Goal: Task Accomplishment & Management: Complete application form

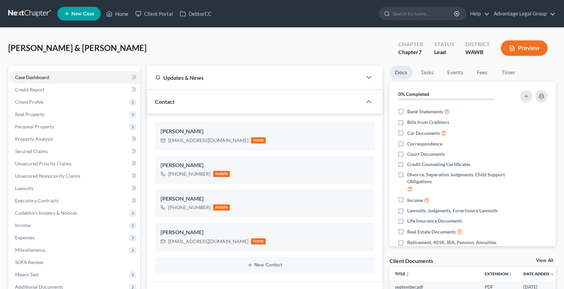
select select "0"
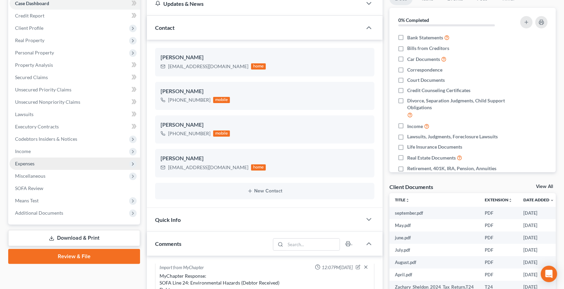
scroll to position [74, 0]
click at [57, 165] on span "Expenses" at bounding box center [75, 163] width 131 height 12
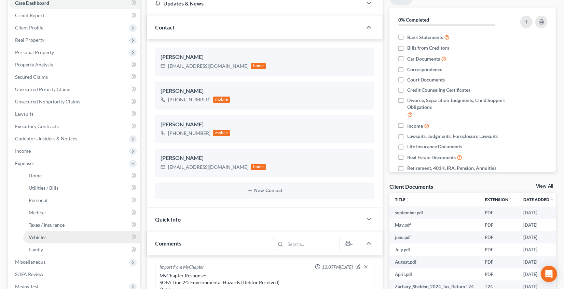
click at [53, 241] on link "Vehicles" at bounding box center [81, 237] width 117 height 12
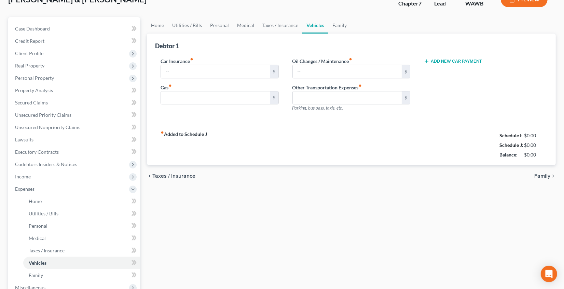
type input "333.00"
type input "730.00"
type input "150.00"
type input "0.00"
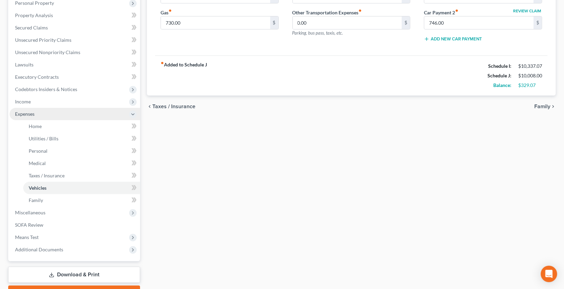
scroll to position [136, 0]
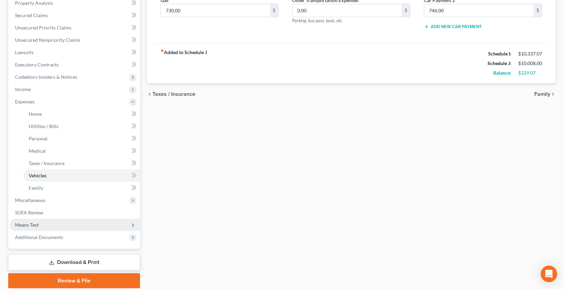
click at [64, 223] on span "Means Test" at bounding box center [75, 224] width 131 height 12
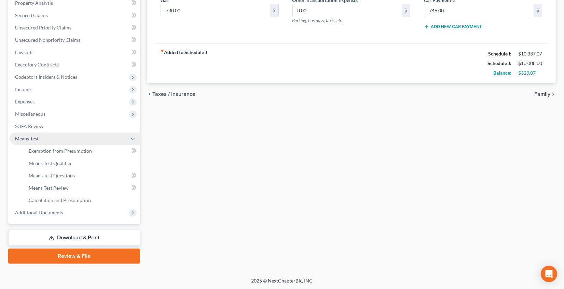
scroll to position [135, 0]
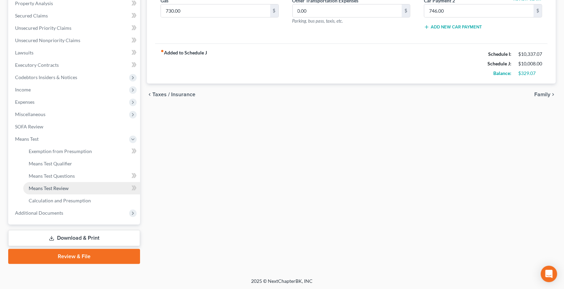
click at [68, 184] on link "Means Test Review" at bounding box center [81, 188] width 117 height 12
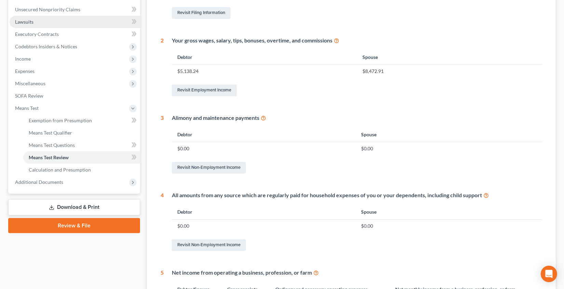
scroll to position [249, 0]
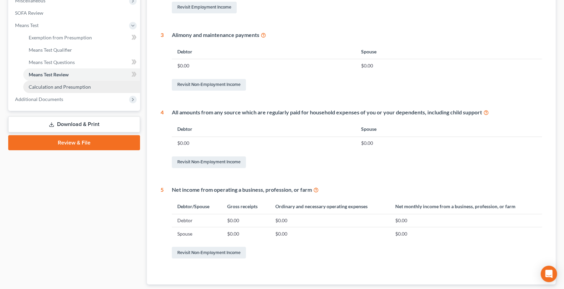
click at [81, 82] on link "Calculation and Presumption" at bounding box center [81, 87] width 117 height 12
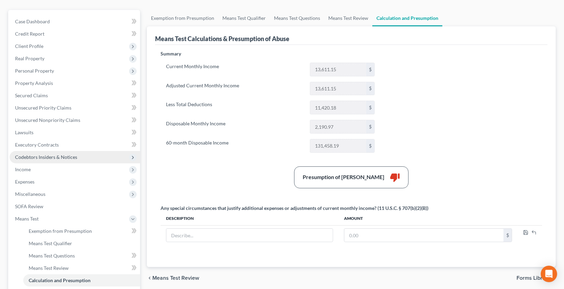
scroll to position [57, 0]
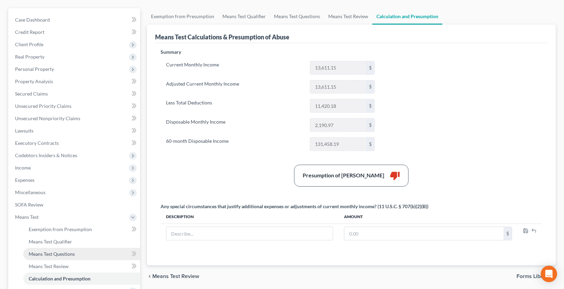
click at [73, 252] on span "Means Test Questions" at bounding box center [52, 254] width 46 height 6
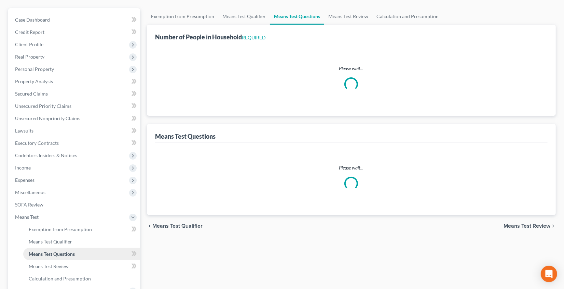
scroll to position [9, 0]
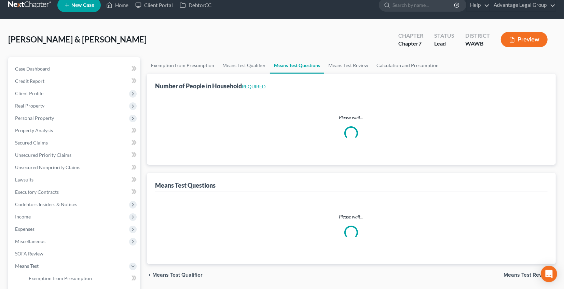
select select "0"
select select "60"
select select "1"
select select "60"
select select "1"
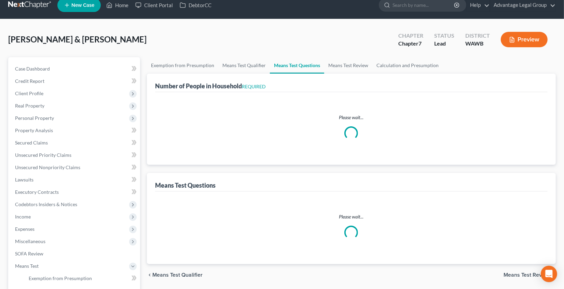
select select "60"
select select "4"
select select "2"
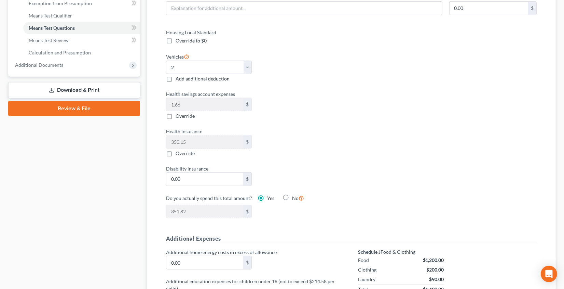
scroll to position [265, 0]
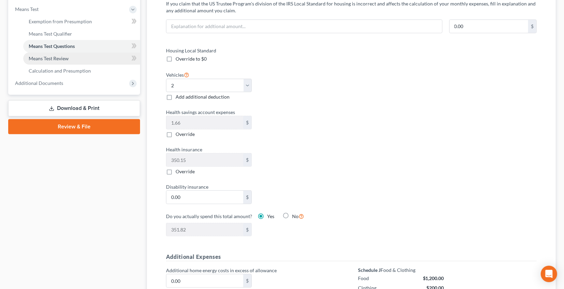
click at [86, 59] on link "Means Test Review" at bounding box center [81, 58] width 117 height 12
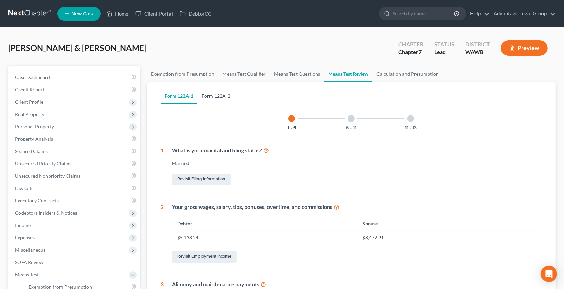
click at [228, 96] on link "Form 122A-2" at bounding box center [216, 96] width 37 height 16
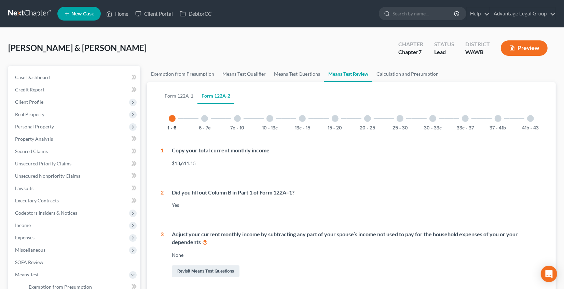
click at [204, 119] on div at bounding box center [204, 118] width 7 height 7
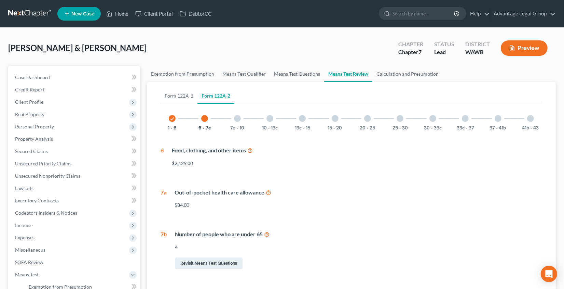
click at [236, 116] on div at bounding box center [237, 118] width 7 height 7
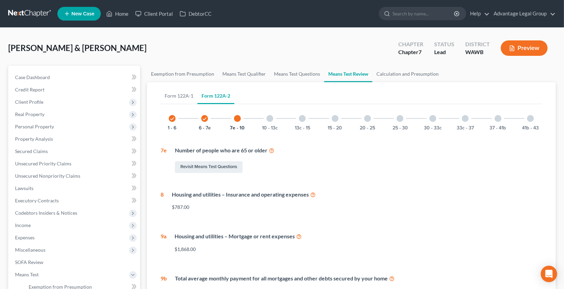
click at [271, 119] on div at bounding box center [270, 118] width 7 height 7
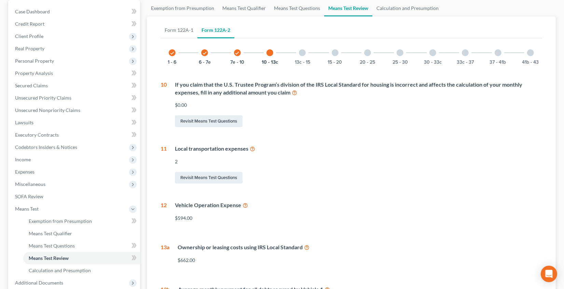
scroll to position [64, 0]
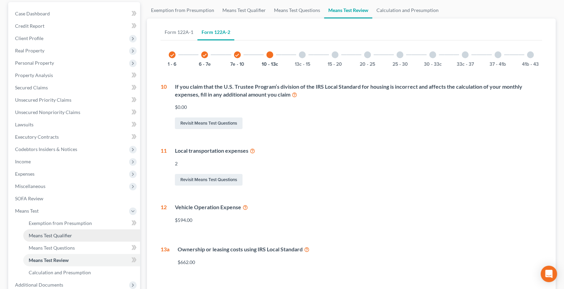
click at [67, 234] on span "Means Test Qualifier" at bounding box center [50, 235] width 43 height 6
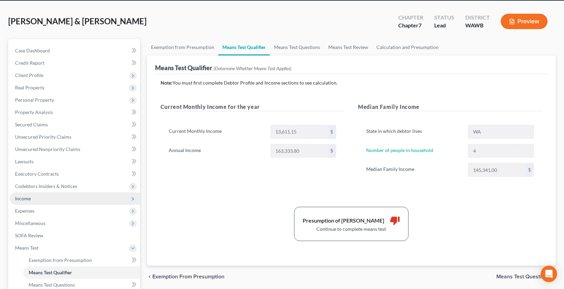
scroll to position [35, 0]
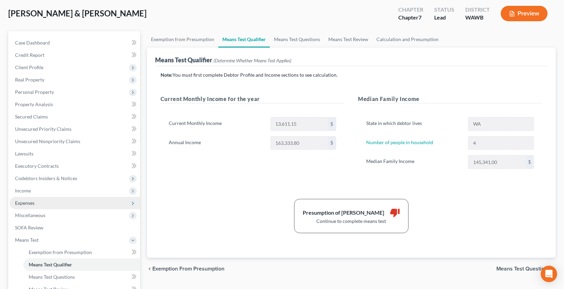
click at [58, 200] on span "Expenses" at bounding box center [75, 203] width 131 height 12
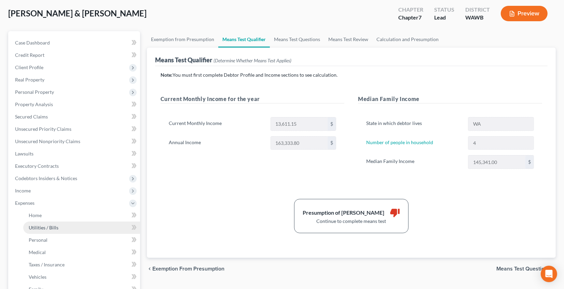
click at [60, 228] on link "Utilities / Bills" at bounding box center [81, 227] width 117 height 12
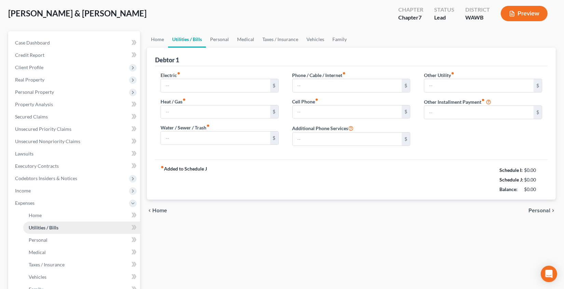
type input "120.00"
type input "0.00"
type input "30.00"
type input "190.00"
type input "218.00"
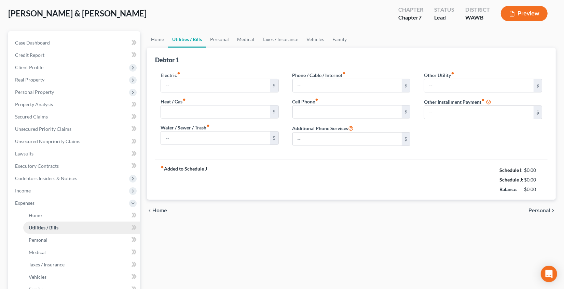
type input "0.00"
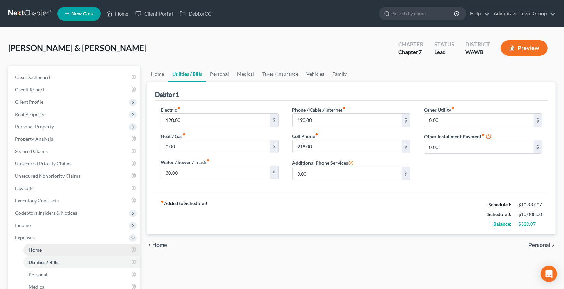
click at [50, 248] on link "Home" at bounding box center [81, 249] width 117 height 12
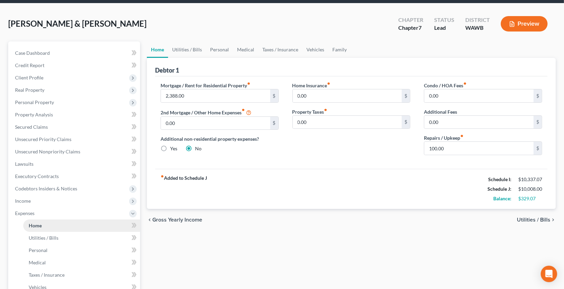
scroll to position [25, 0]
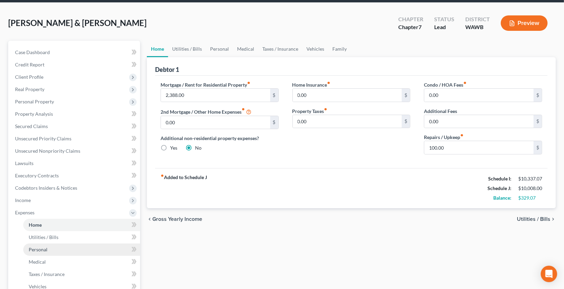
click at [56, 247] on link "Personal" at bounding box center [81, 249] width 117 height 12
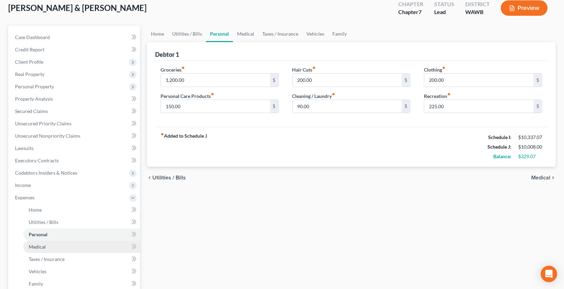
click at [56, 248] on link "Medical" at bounding box center [81, 246] width 117 height 12
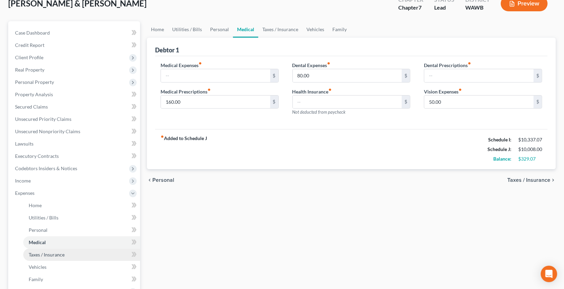
click at [59, 254] on span "Taxes / Insurance" at bounding box center [47, 254] width 36 height 6
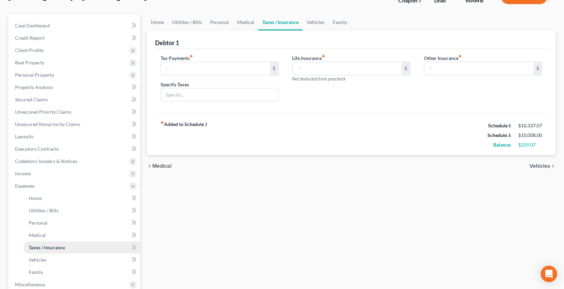
scroll to position [66, 0]
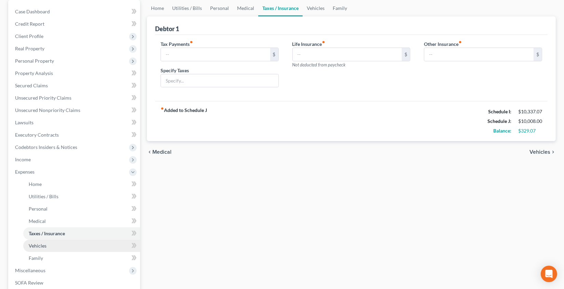
click at [58, 242] on link "Vehicles" at bounding box center [81, 245] width 117 height 12
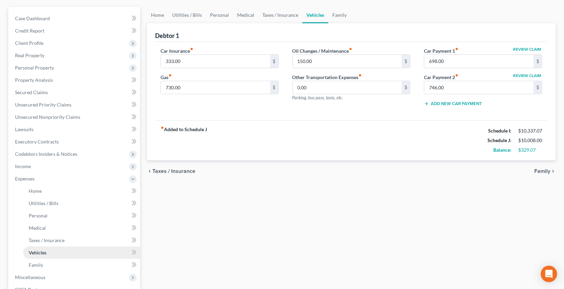
scroll to position [61, 0]
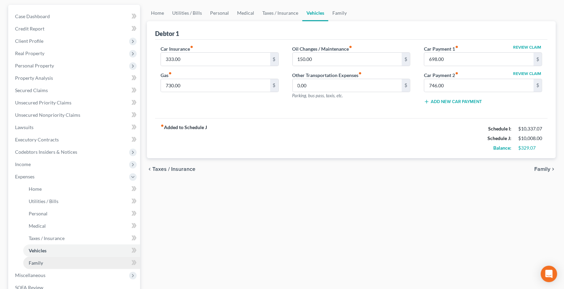
click at [56, 260] on link "Family" at bounding box center [81, 262] width 117 height 12
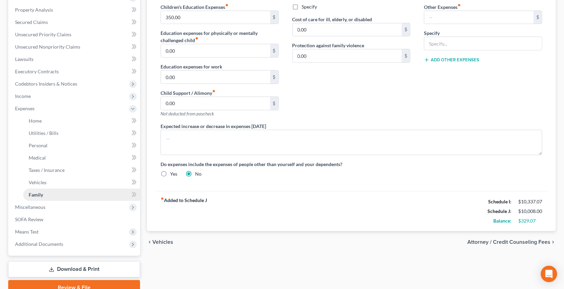
scroll to position [160, 0]
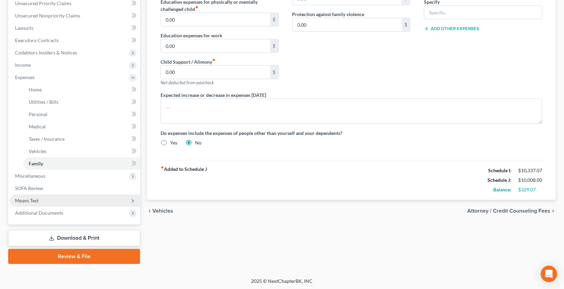
click at [57, 202] on span "Means Test" at bounding box center [75, 200] width 131 height 12
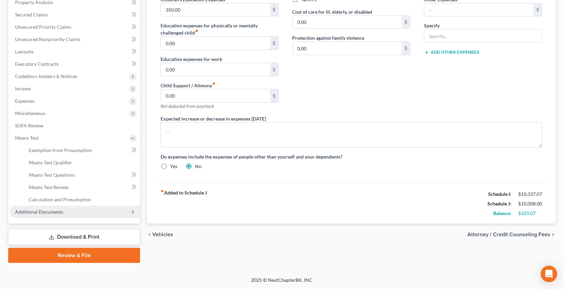
scroll to position [135, 0]
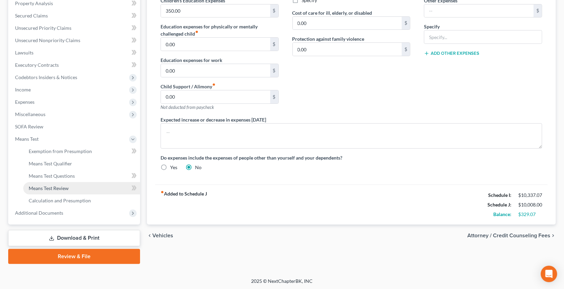
click at [74, 188] on link "Means Test Review" at bounding box center [81, 188] width 117 height 12
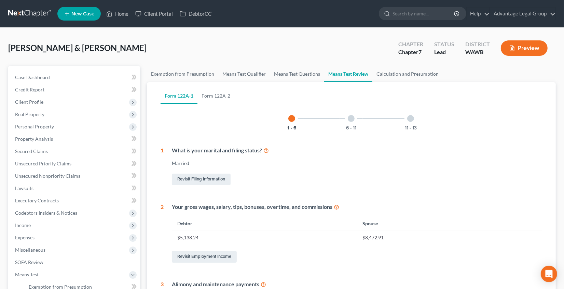
click at [352, 118] on div at bounding box center [351, 118] width 7 height 7
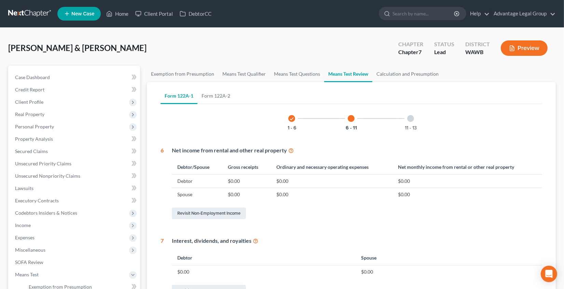
click at [411, 123] on div "11 - 13" at bounding box center [410, 118] width 23 height 23
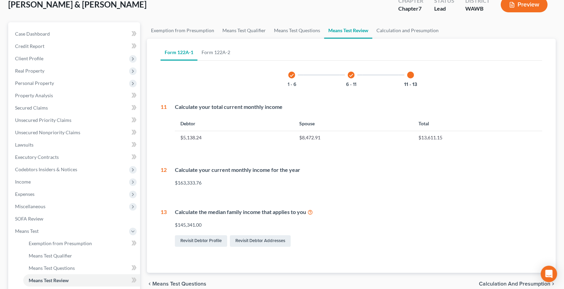
scroll to position [43, 0]
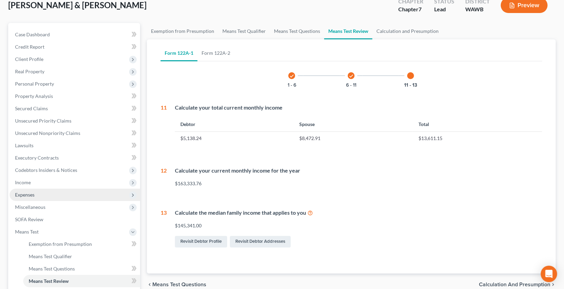
click at [38, 195] on span "Expenses" at bounding box center [75, 194] width 131 height 12
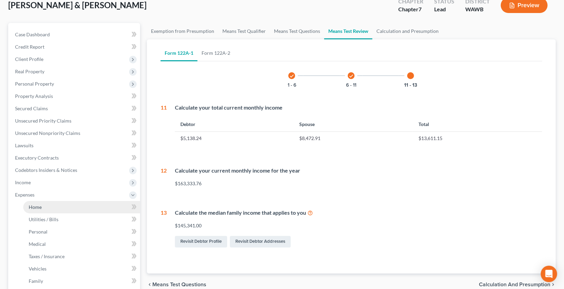
click at [60, 212] on link "Home" at bounding box center [81, 207] width 117 height 12
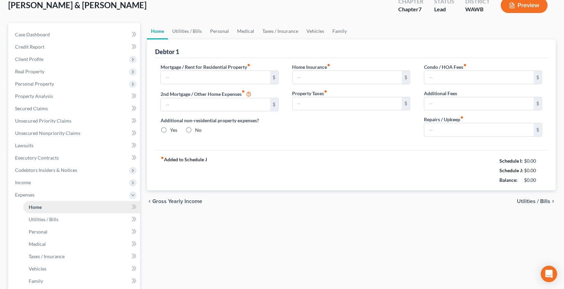
type input "2,388.00"
type input "0.00"
radio input "true"
type input "0.00"
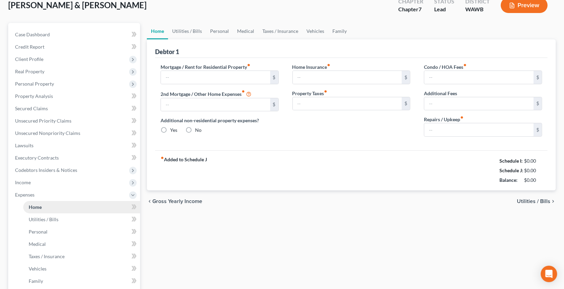
type input "0.00"
type input "100.00"
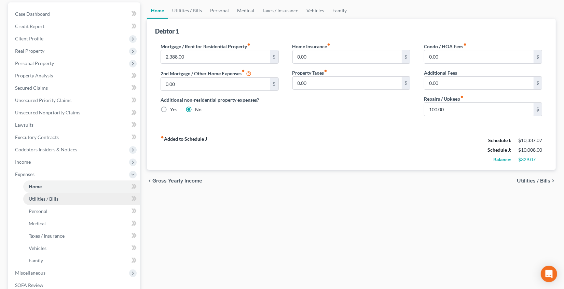
scroll to position [160, 0]
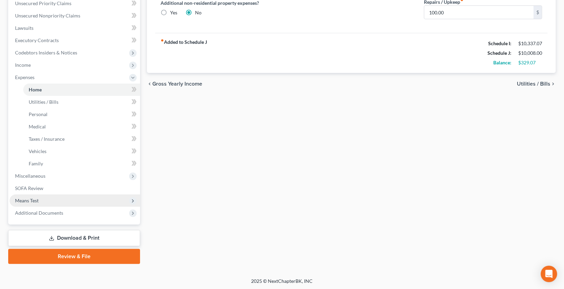
click at [80, 196] on span "Means Test" at bounding box center [75, 200] width 131 height 12
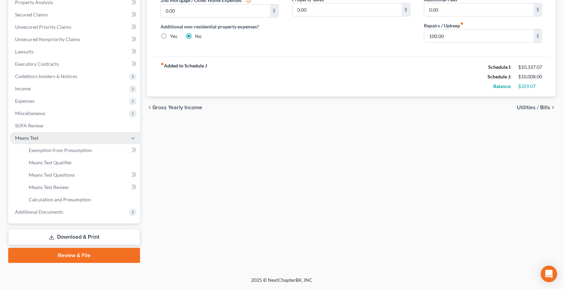
scroll to position [135, 0]
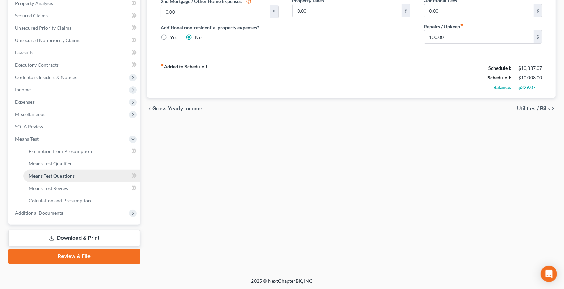
click at [78, 176] on link "Means Test Questions" at bounding box center [81, 176] width 117 height 12
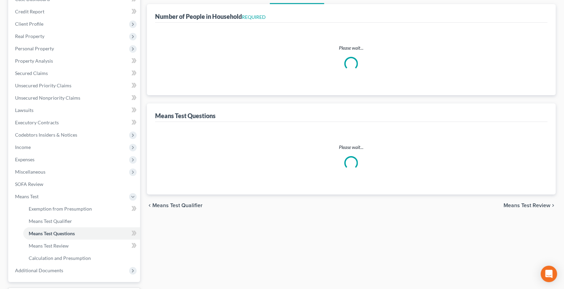
select select "0"
select select "60"
select select "1"
select select "60"
select select "1"
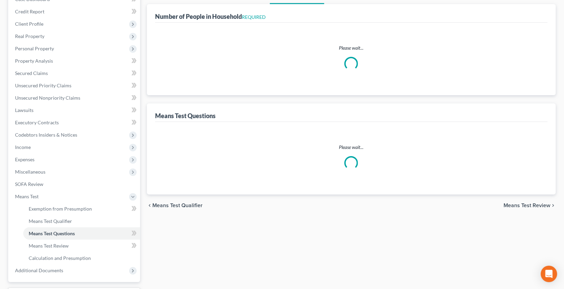
select select "60"
select select "2"
select select "4"
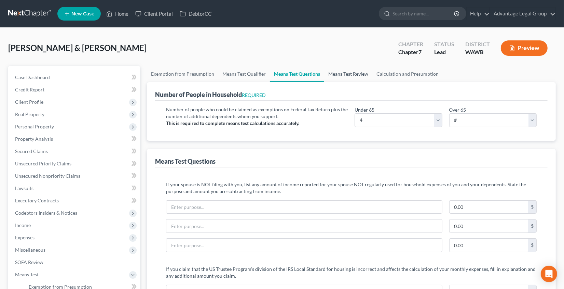
click at [356, 74] on link "Means Test Review" at bounding box center [348, 74] width 48 height 16
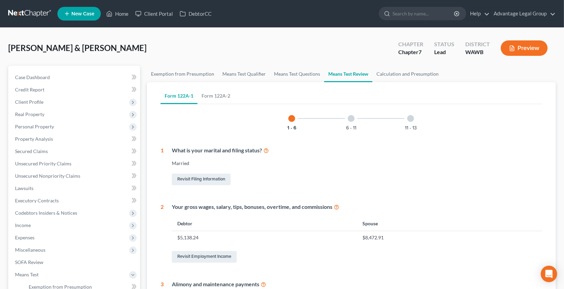
click at [415, 119] on div "11 - 13" at bounding box center [410, 118] width 23 height 23
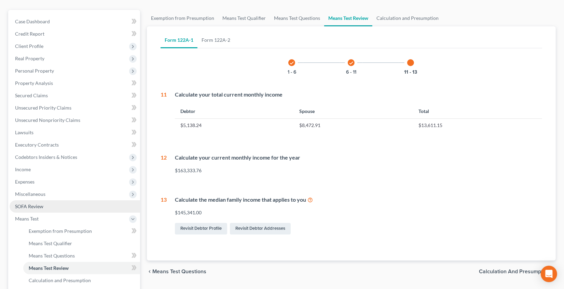
scroll to position [57, 0]
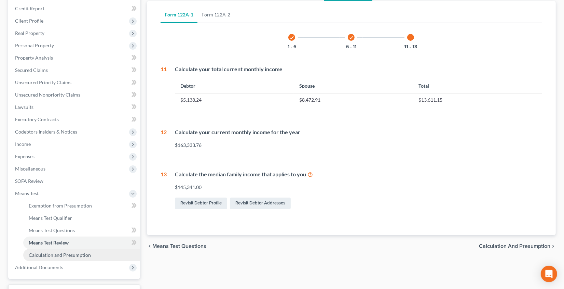
click at [73, 255] on span "Calculation and Presumption" at bounding box center [60, 255] width 62 height 6
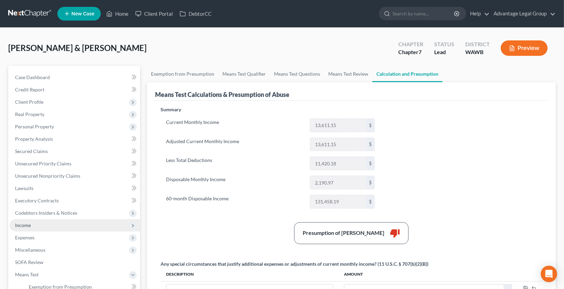
click at [32, 226] on span "Income" at bounding box center [75, 225] width 131 height 12
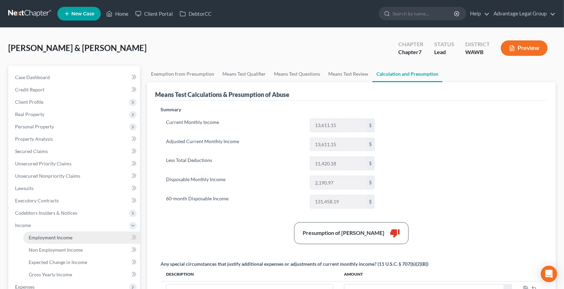
click at [35, 240] on link "Employment Income" at bounding box center [81, 237] width 117 height 12
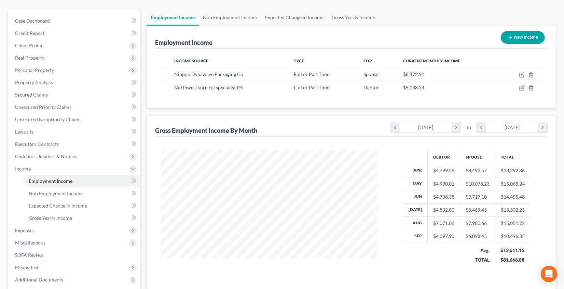
scroll to position [58, 0]
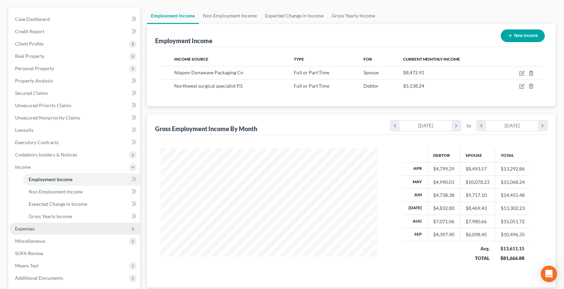
click at [44, 230] on span "Expenses" at bounding box center [75, 228] width 131 height 12
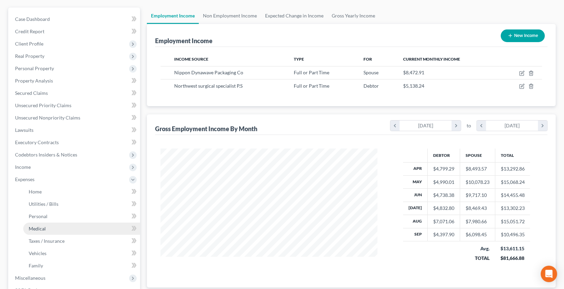
click at [52, 225] on link "Medical" at bounding box center [81, 228] width 117 height 12
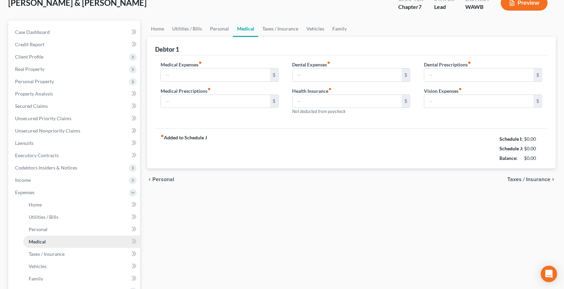
type input "160.00"
type input "80.00"
type input "50.00"
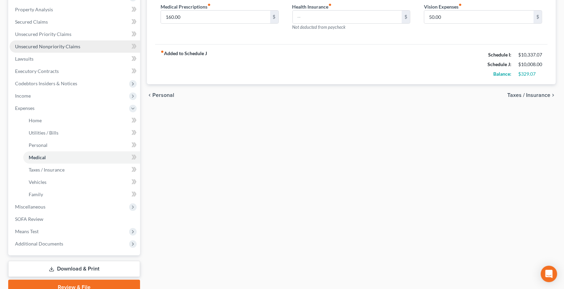
scroll to position [160, 0]
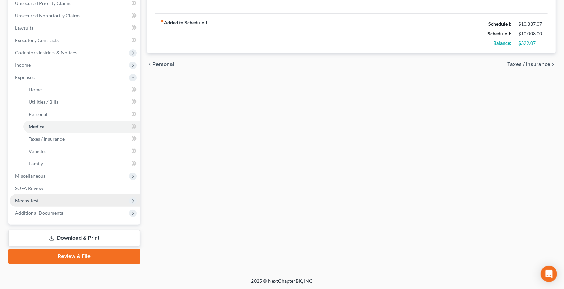
click at [41, 200] on span "Means Test" at bounding box center [75, 200] width 131 height 12
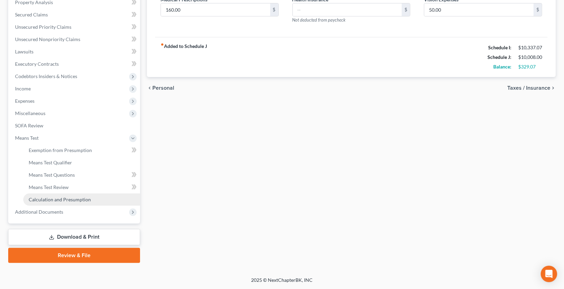
scroll to position [135, 0]
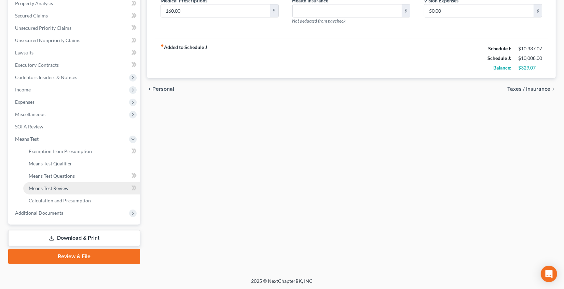
click at [72, 188] on link "Means Test Review" at bounding box center [81, 188] width 117 height 12
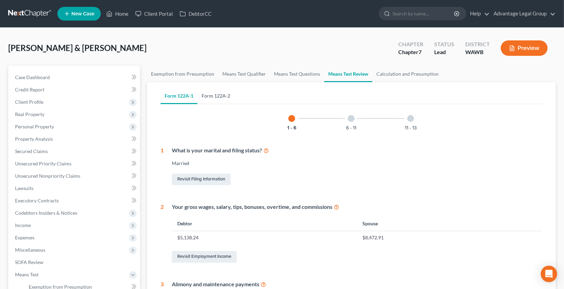
click at [231, 97] on link "Form 122A-2" at bounding box center [216, 96] width 37 height 16
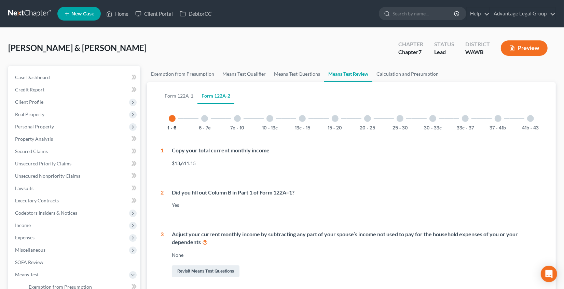
click at [204, 118] on div at bounding box center [204, 118] width 7 height 7
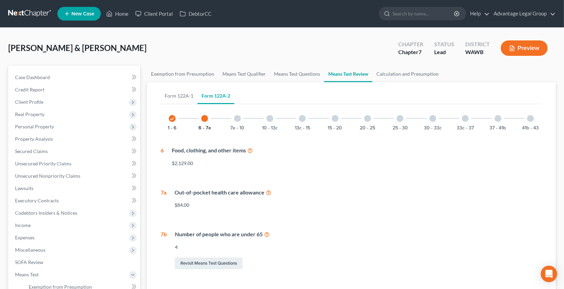
click at [523, 46] on button "Preview" at bounding box center [524, 47] width 47 height 15
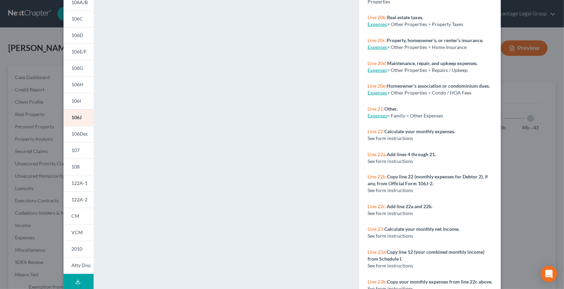
scroll to position [909, 0]
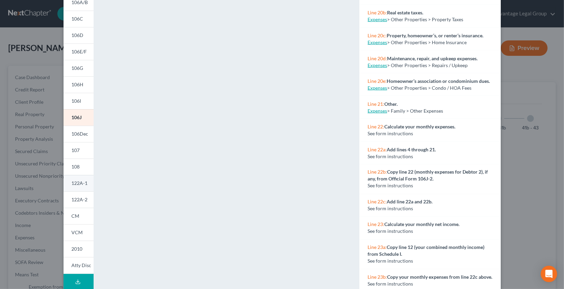
click at [84, 182] on span "122A-1" at bounding box center [80, 183] width 16 height 6
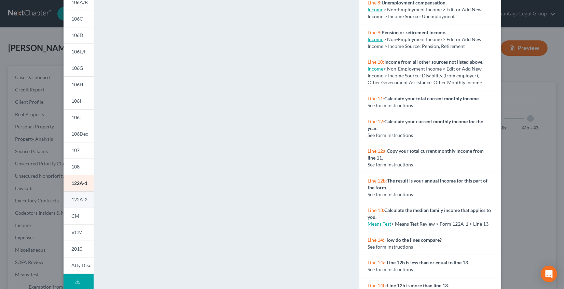
click at [80, 199] on span "122A-2" at bounding box center [80, 199] width 16 height 6
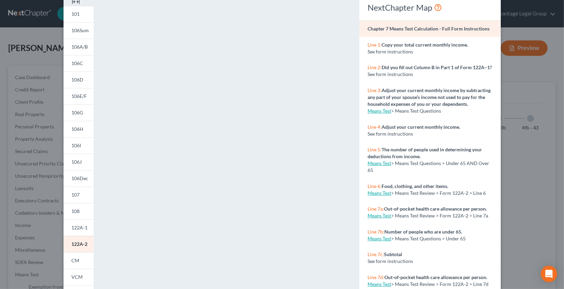
scroll to position [0, 0]
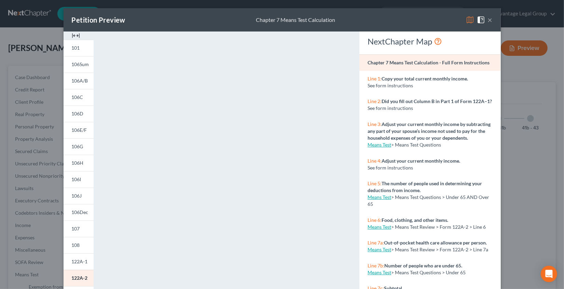
click at [490, 21] on button "×" at bounding box center [490, 20] width 5 height 8
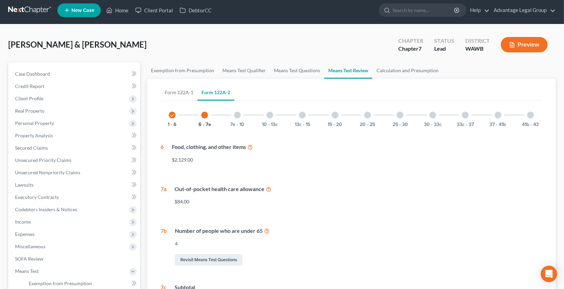
scroll to position [3, 0]
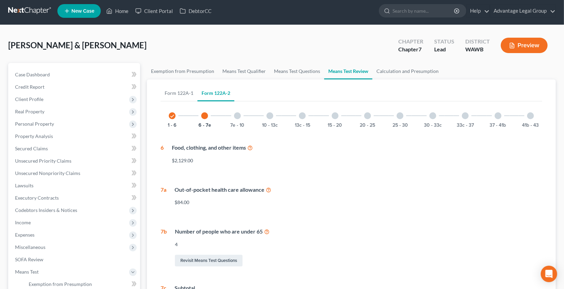
click at [172, 116] on icon "check" at bounding box center [172, 115] width 5 height 5
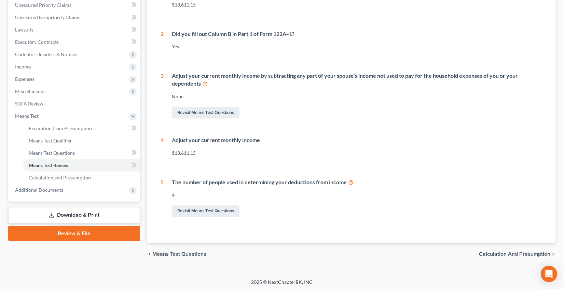
scroll to position [0, 0]
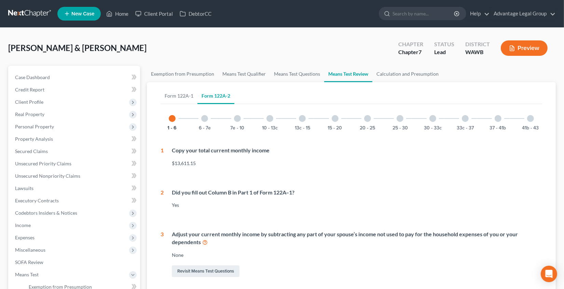
click at [207, 119] on div at bounding box center [204, 118] width 7 height 7
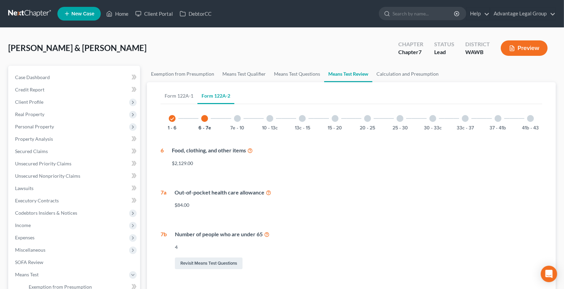
click at [253, 150] on icon at bounding box center [250, 150] width 5 height 6
click at [239, 115] on div at bounding box center [237, 118] width 7 height 7
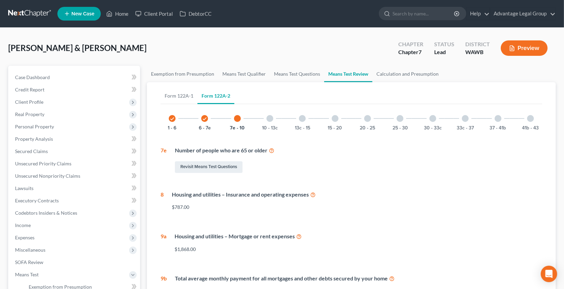
click at [267, 115] on div at bounding box center [270, 118] width 7 height 7
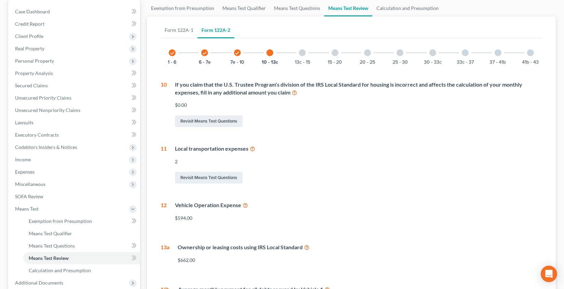
scroll to position [72, 0]
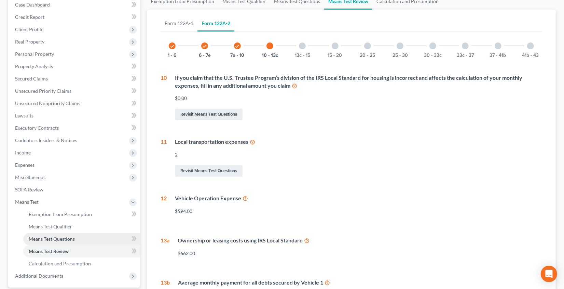
click at [91, 236] on link "Means Test Questions" at bounding box center [81, 238] width 117 height 12
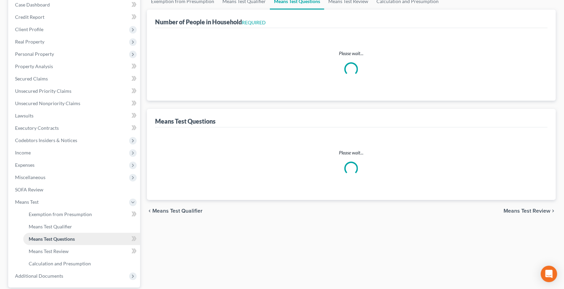
scroll to position [14, 0]
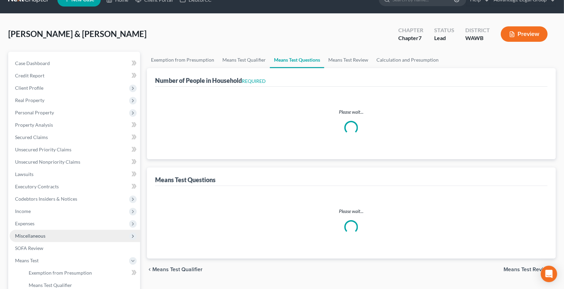
select select "0"
select select "60"
select select "1"
select select "60"
select select "1"
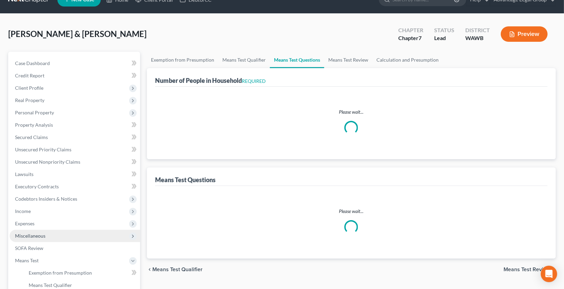
select select "60"
select select "4"
select select "2"
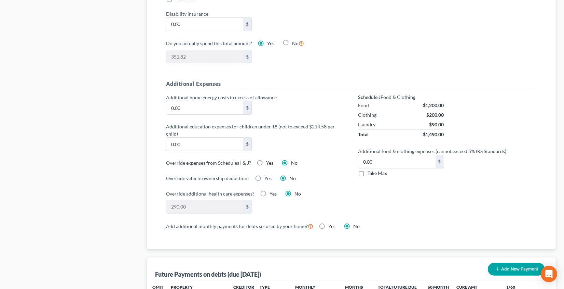
scroll to position [437, 0]
click at [266, 160] on label "Yes" at bounding box center [269, 163] width 7 height 7
click at [269, 160] on input "Yes" at bounding box center [271, 162] width 4 height 4
radio input "true"
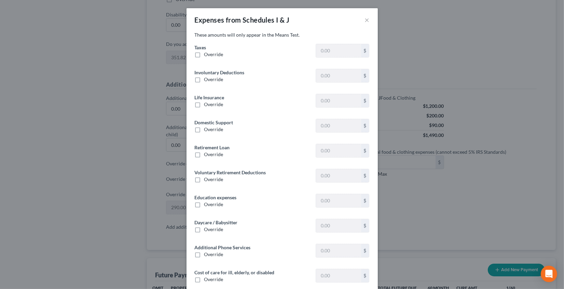
type input "1,632.01"
type input "141.89"
type input "16.45"
type input "0"
type input "958.18"
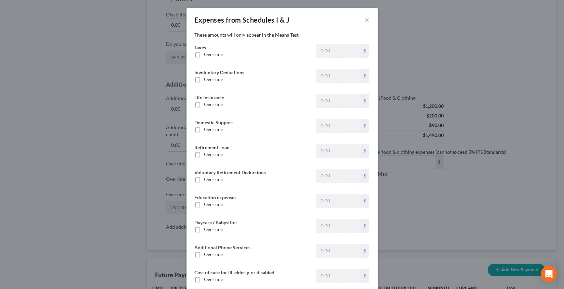
type input "26.72"
type input "0"
type input "1,600.00"
type input "0"
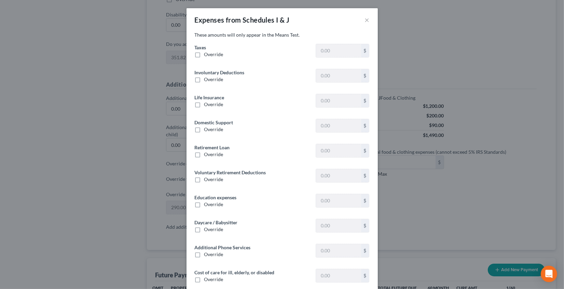
type input "0"
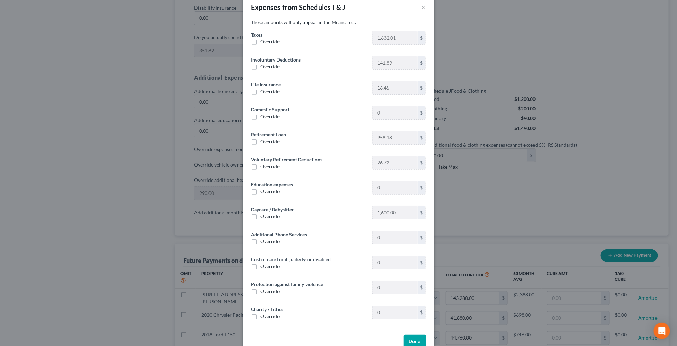
scroll to position [13, 0]
